Goal: Obtain resource: Obtain resource

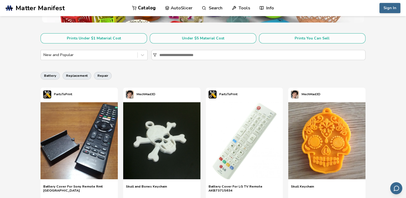
scroll to position [134, 0]
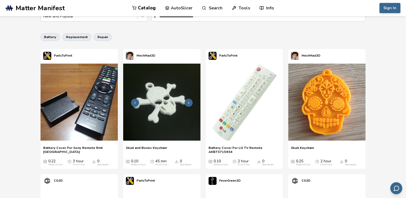
click at [190, 103] on icon at bounding box center [189, 103] width 4 height 4
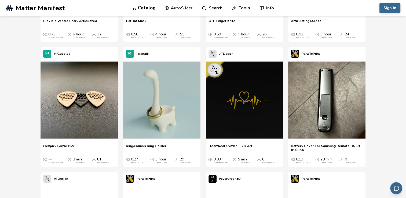
scroll to position [1019, 0]
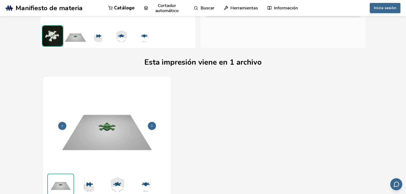
scroll to position [54, 0]
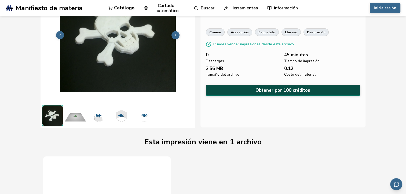
click at [284, 90] on button "Obtener por 100 créditos" at bounding box center [283, 90] width 154 height 11
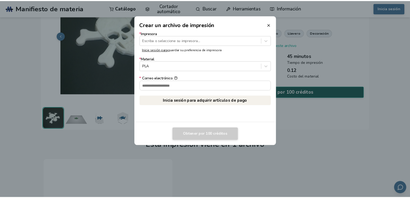
scroll to position [53, 0]
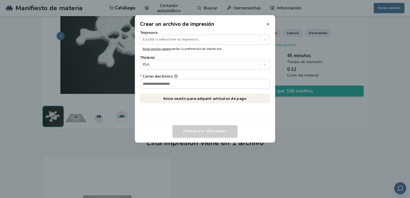
click at [268, 23] on icon at bounding box center [268, 24] width 4 height 4
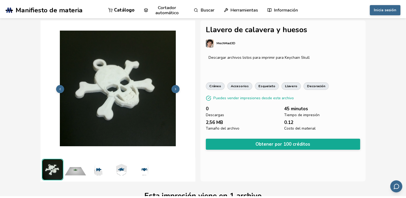
scroll to position [0, 0]
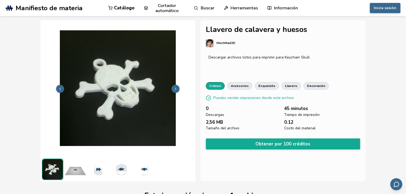
click at [216, 86] on link "cráneo" at bounding box center [215, 86] width 19 height 8
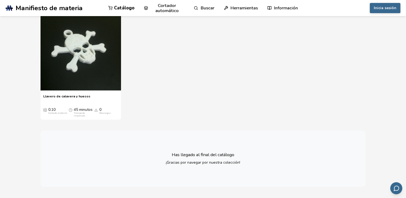
scroll to position [188, 0]
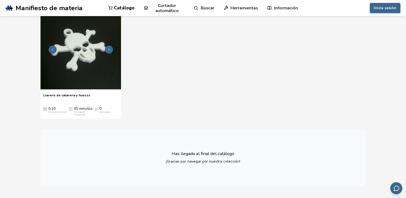
click at [84, 63] on img at bounding box center [81, 49] width 80 height 80
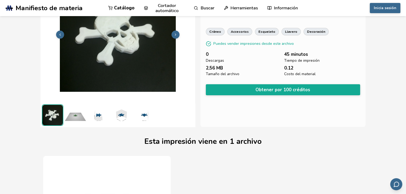
scroll to position [54, 0]
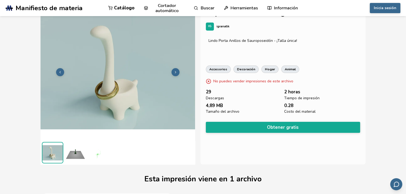
scroll to position [27, 0]
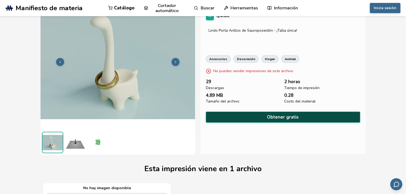
click at [286, 115] on button "Obtener gratis" at bounding box center [283, 117] width 154 height 11
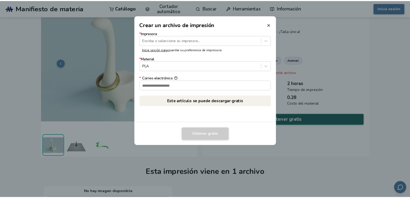
scroll to position [26, 0]
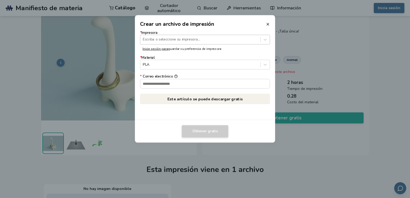
click at [159, 38] on div at bounding box center [200, 39] width 115 height 5
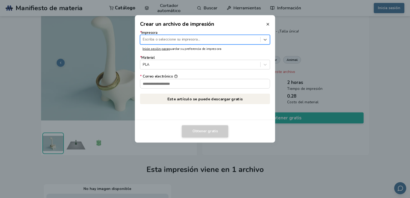
click at [159, 38] on div at bounding box center [200, 39] width 115 height 5
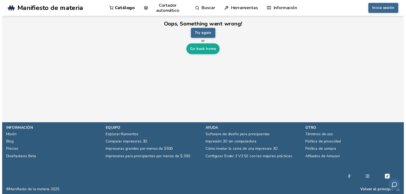
scroll to position [0, 0]
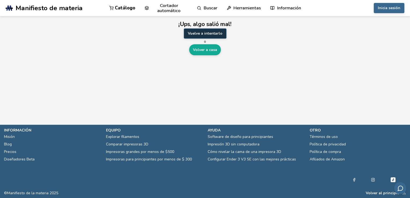
click at [204, 31] on button "Vuelve a intentarlo" at bounding box center [205, 33] width 43 height 10
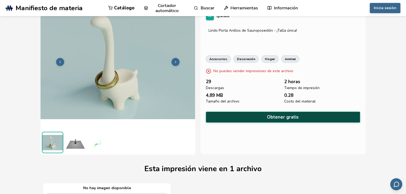
click at [285, 117] on button "Obtener gratis" at bounding box center [283, 117] width 154 height 11
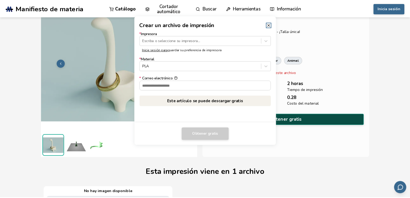
scroll to position [26, 0]
